Goal: Task Accomplishment & Management: Use online tool/utility

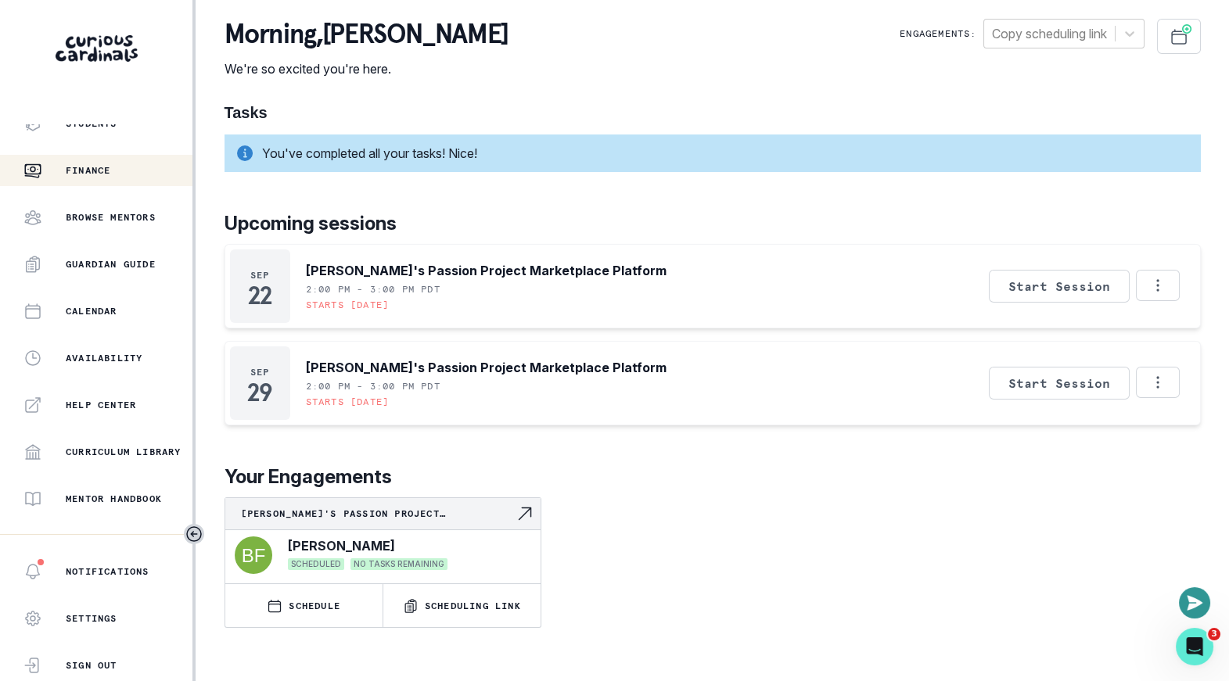
scroll to position [325, 0]
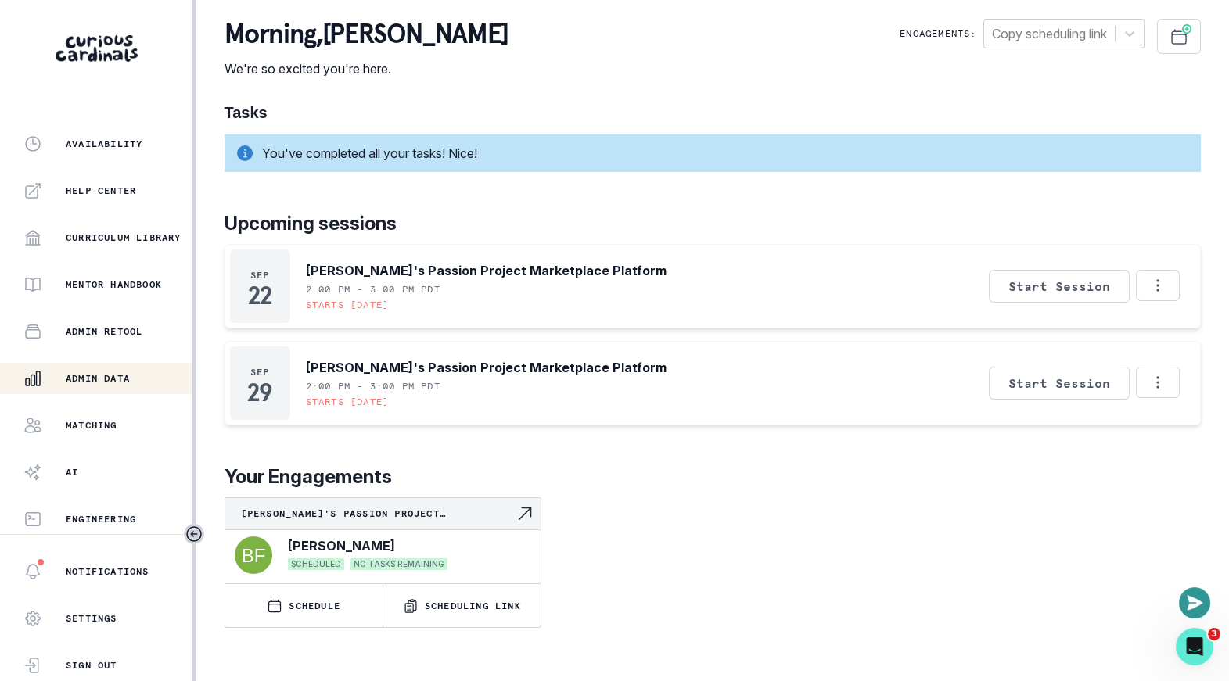
click at [114, 378] on p "Admin Data" at bounding box center [98, 378] width 64 height 13
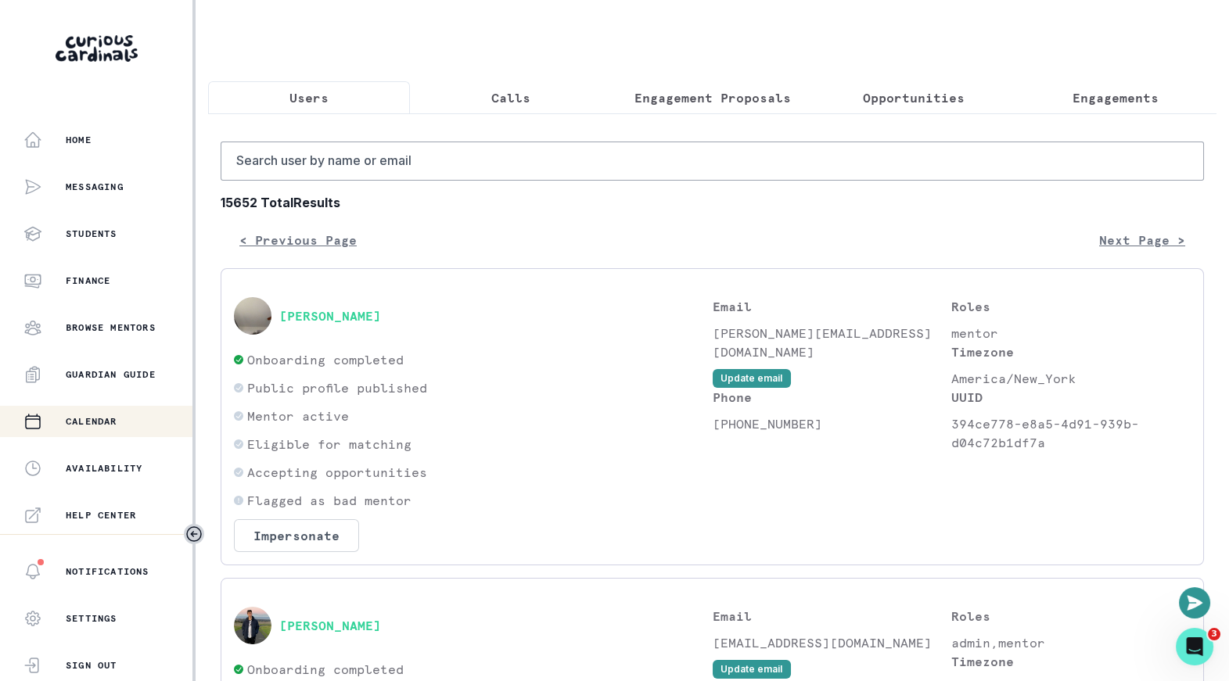
scroll to position [325, 0]
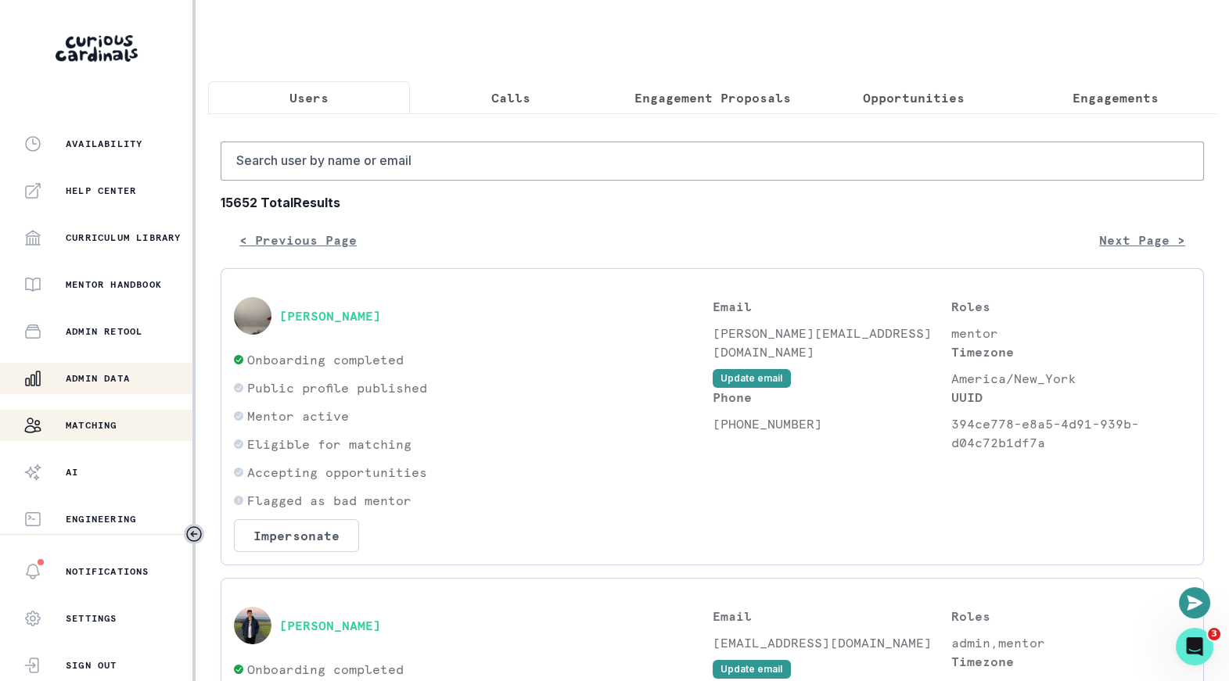
click at [102, 427] on p "Matching" at bounding box center [92, 425] width 52 height 13
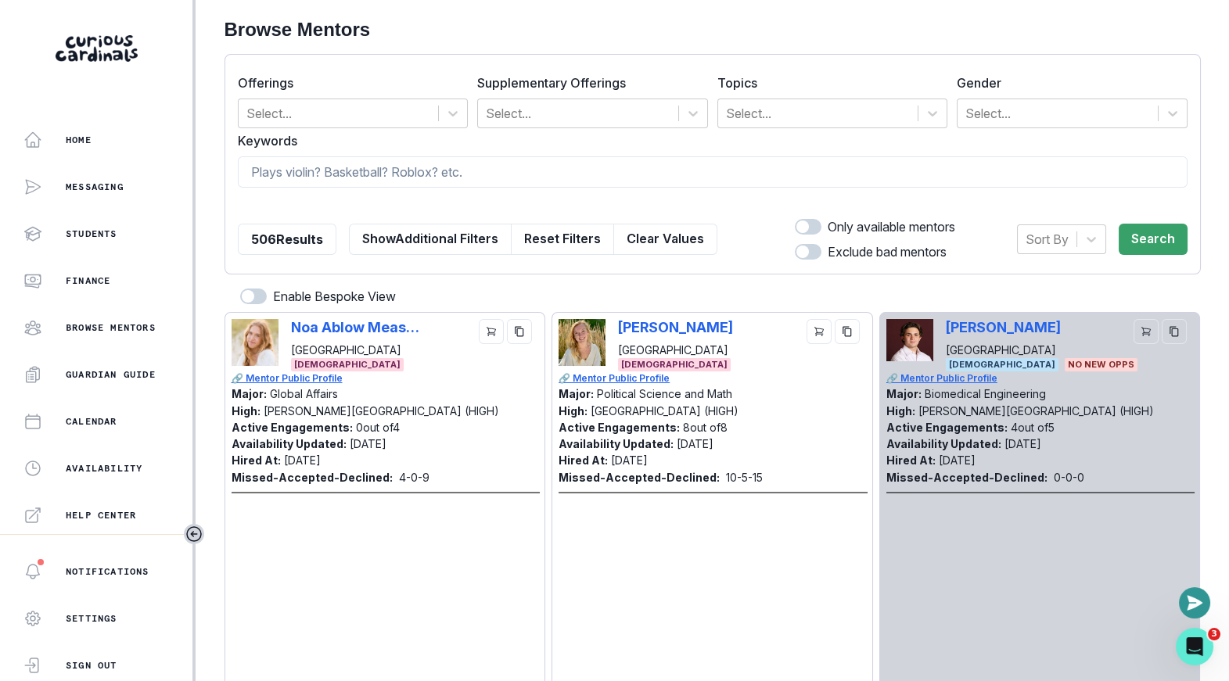
click at [254, 290] on span at bounding box center [253, 297] width 27 height 16
click at [240, 289] on input "checkbox" at bounding box center [239, 288] width 1 height 1
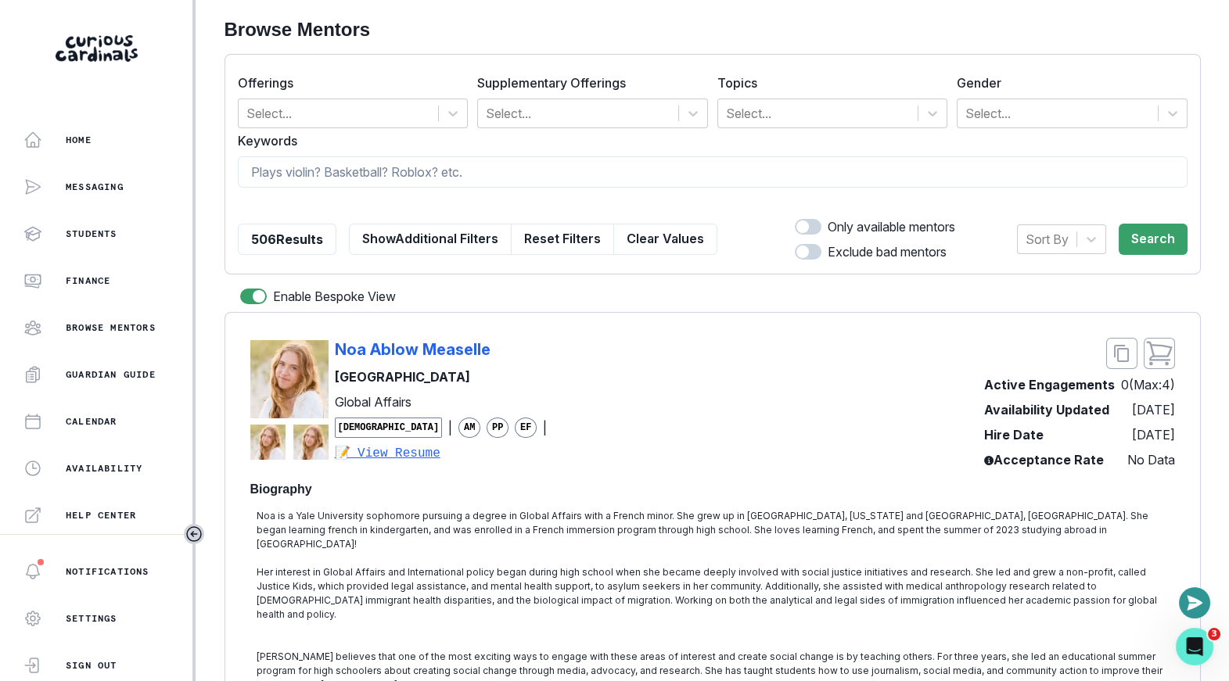
click at [254, 290] on span at bounding box center [253, 297] width 27 height 16
click at [240, 289] on input "checkbox" at bounding box center [239, 288] width 1 height 1
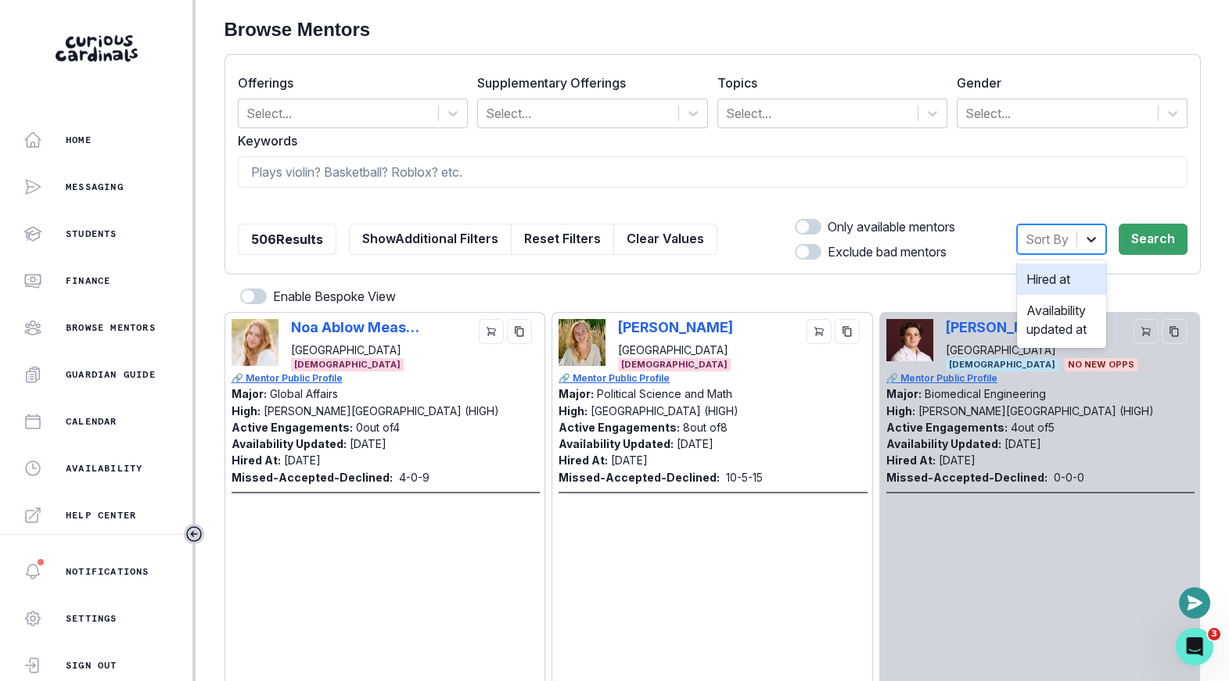
click at [1084, 244] on icon at bounding box center [1091, 239] width 16 height 16
click at [1051, 317] on div "Availability updated at" at bounding box center [1061, 320] width 89 height 50
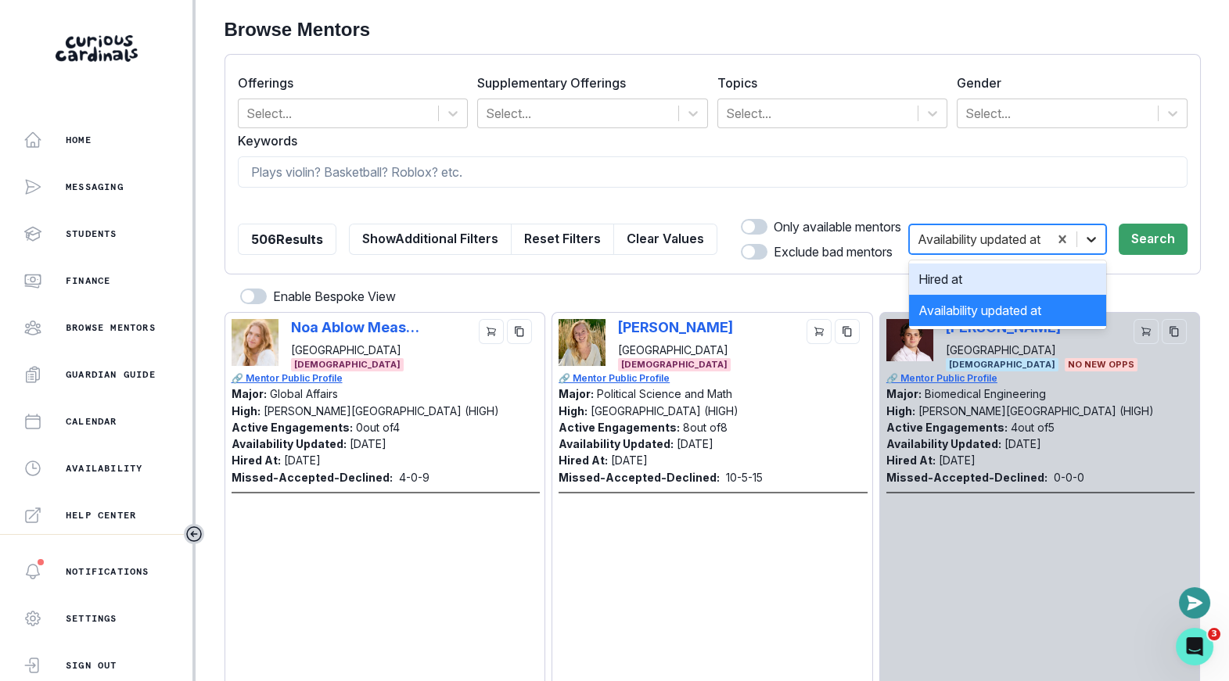
click at [1084, 236] on icon at bounding box center [1091, 239] width 16 height 16
click at [1071, 283] on div "Hired at" at bounding box center [1007, 279] width 197 height 31
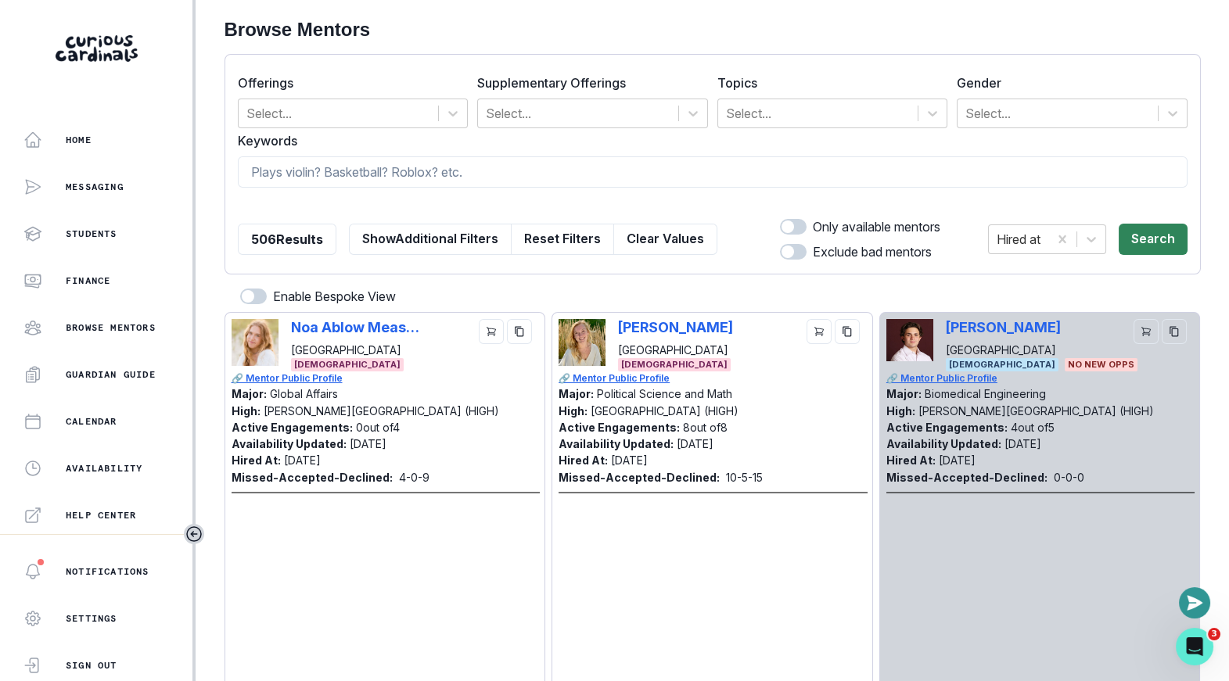
click at [1155, 231] on button "Search" at bounding box center [1152, 239] width 69 height 31
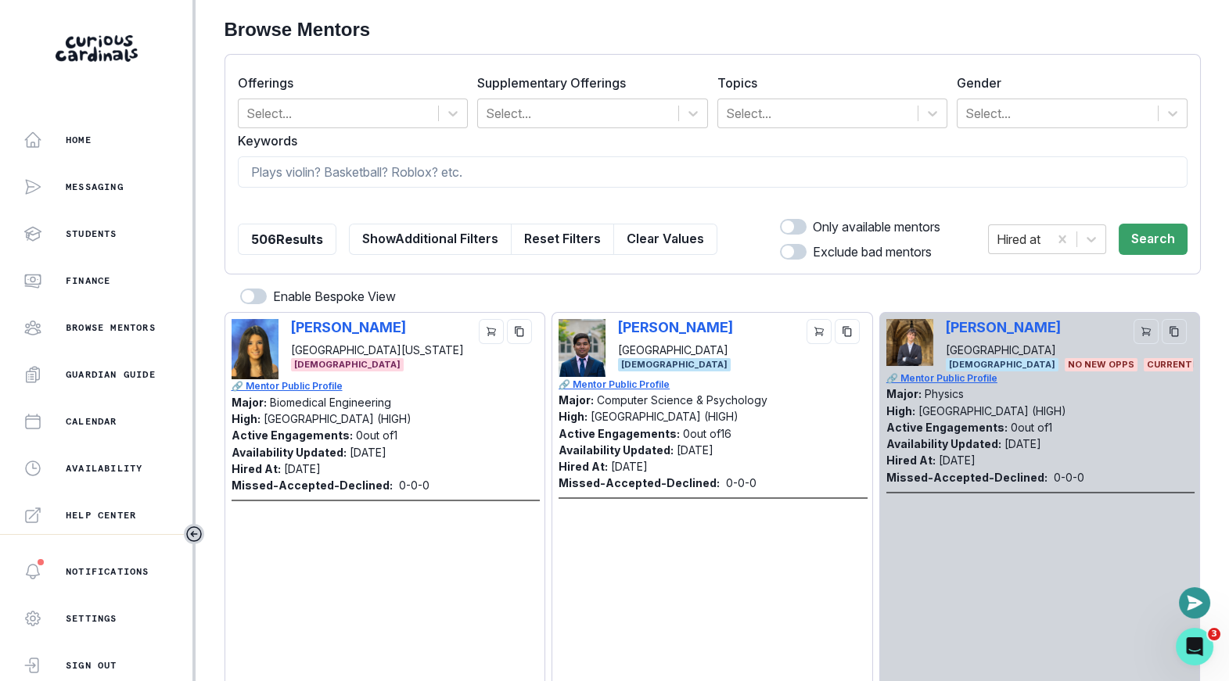
click at [254, 306] on div "Enable Bespoke View" at bounding box center [712, 299] width 976 height 25
click at [247, 295] on span at bounding box center [248, 296] width 13 height 13
click at [240, 289] on input "checkbox" at bounding box center [239, 288] width 1 height 1
checkbox input "true"
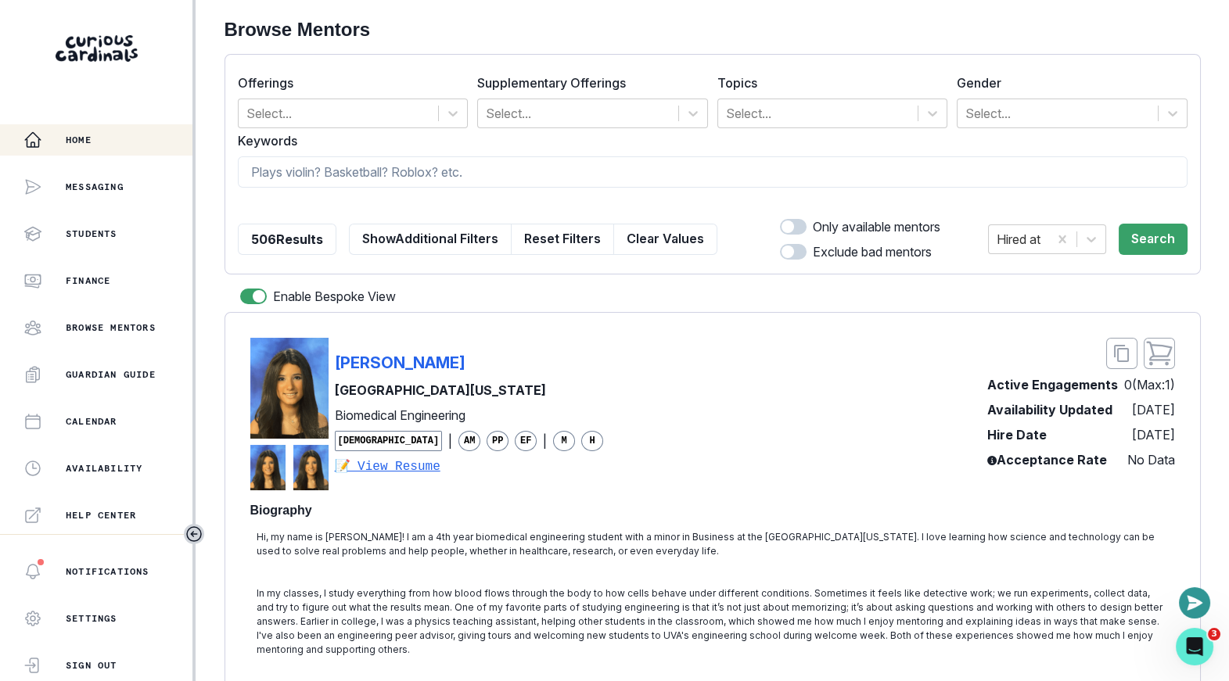
click at [65, 127] on button "Home" at bounding box center [96, 139] width 192 height 31
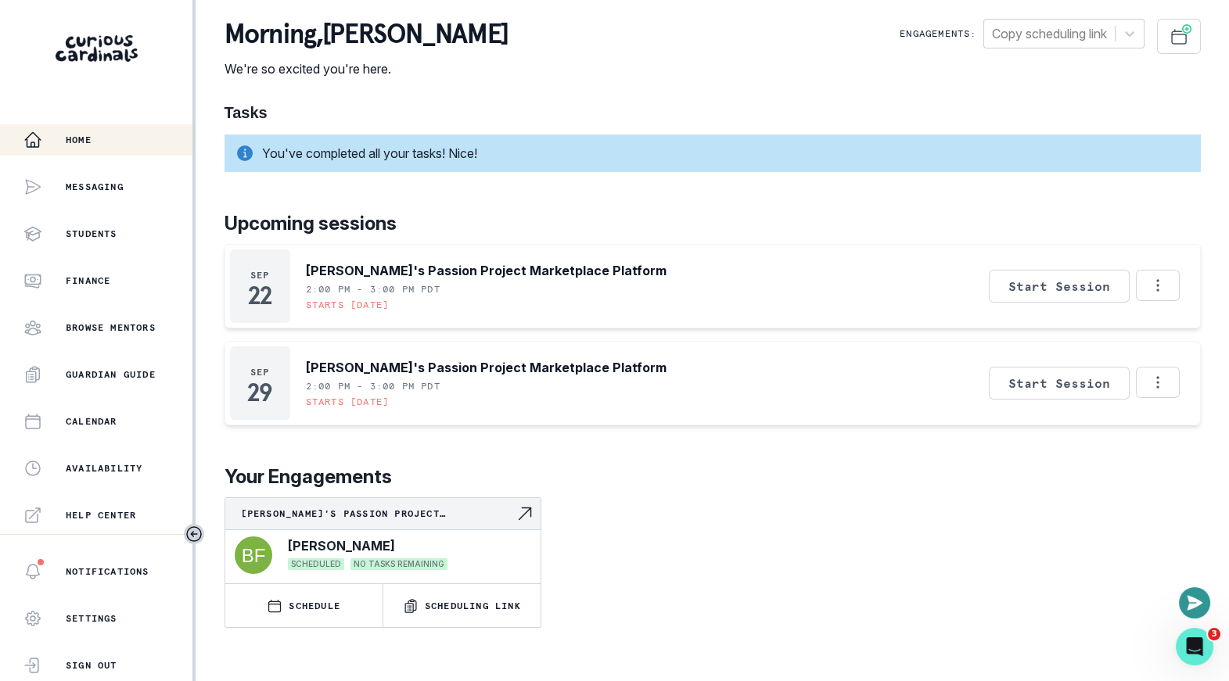
click at [760, 623] on div "[PERSON_NAME]'s Passion Project Marketplace Platform [PERSON_NAME] SCHEDULED NO…" at bounding box center [712, 562] width 976 height 131
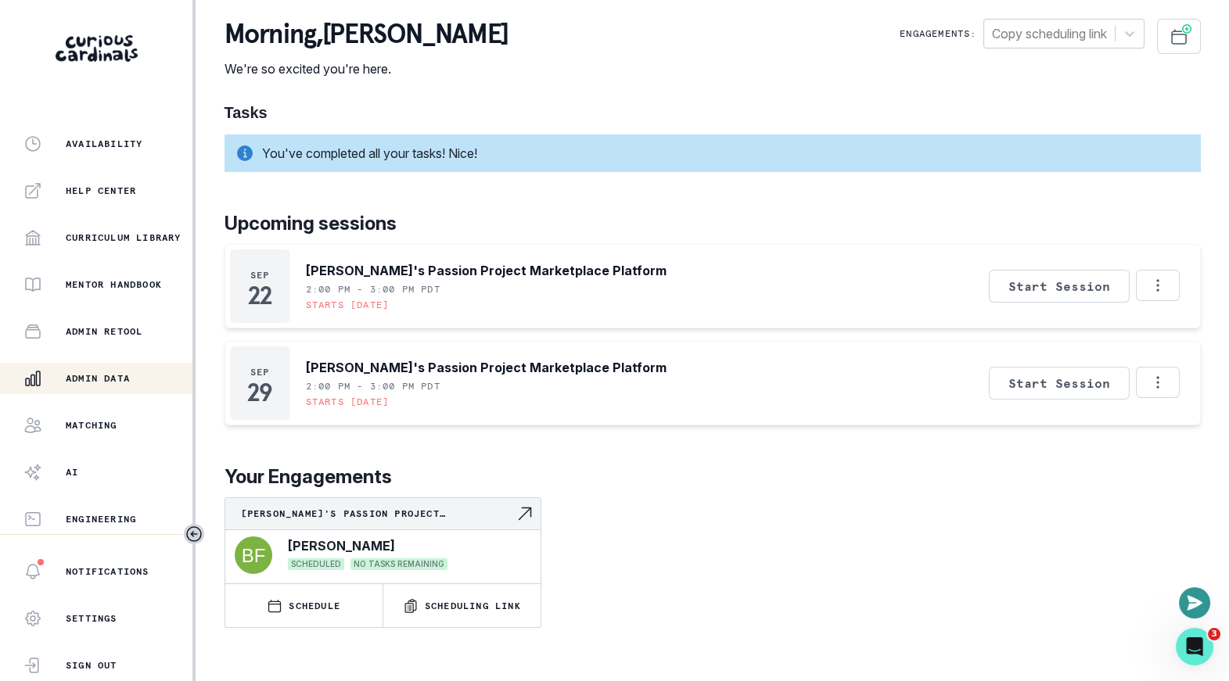
click at [106, 379] on p "Admin Data" at bounding box center [98, 378] width 64 height 13
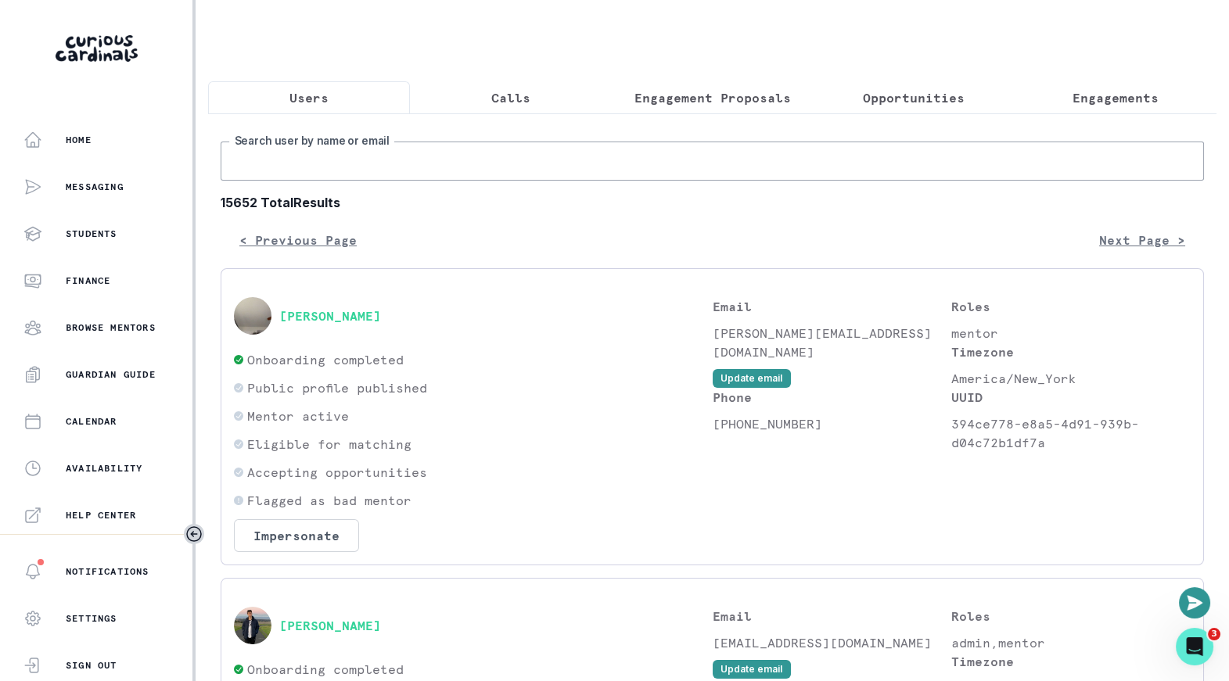
click at [497, 157] on input "Search user by name or email" at bounding box center [712, 161] width 983 height 39
paste input "[PERSON_NAME]"
type input "[PERSON_NAME]"
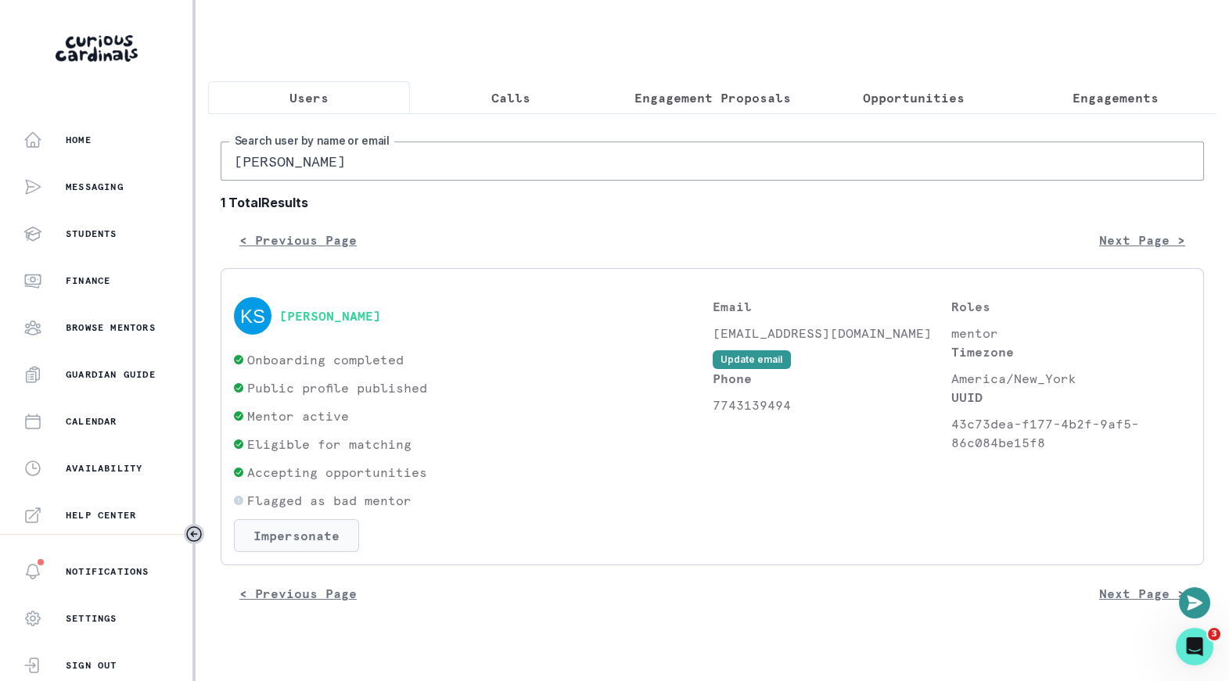
click at [334, 529] on button "Impersonate" at bounding box center [296, 535] width 125 height 33
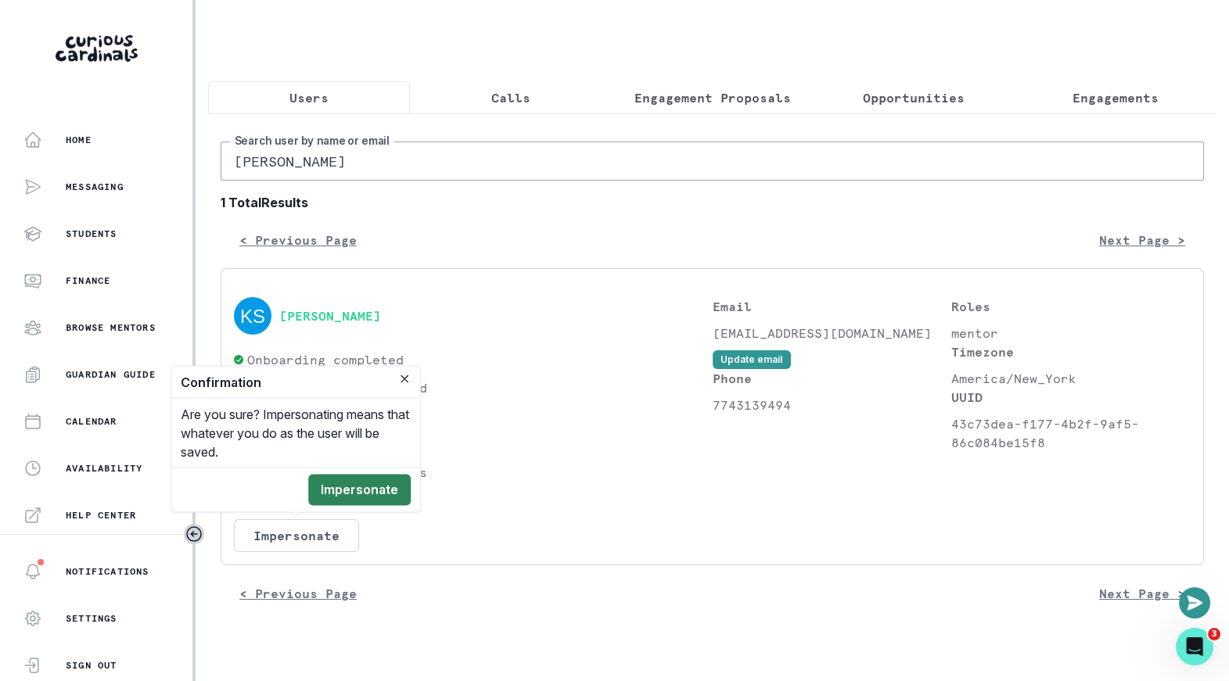
click at [378, 489] on button "Impersonate" at bounding box center [359, 490] width 102 height 31
